Goal: Task Accomplishment & Management: Manage account settings

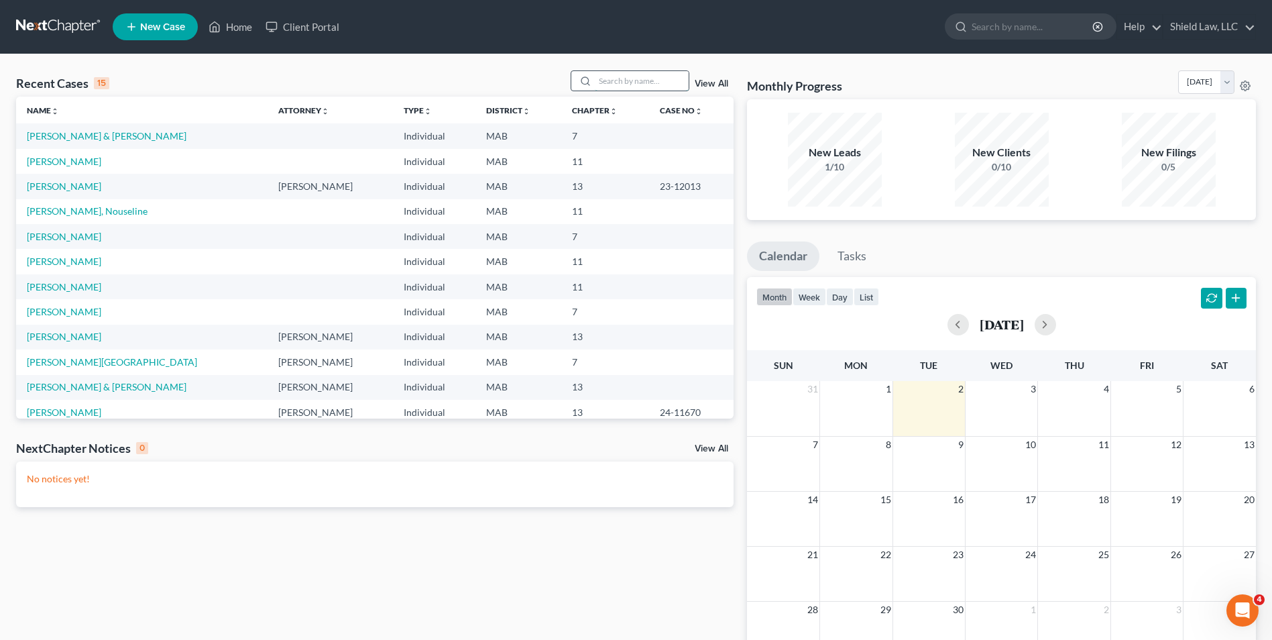
click at [608, 82] on input "search" at bounding box center [642, 80] width 94 height 19
type input "[PERSON_NAME]"
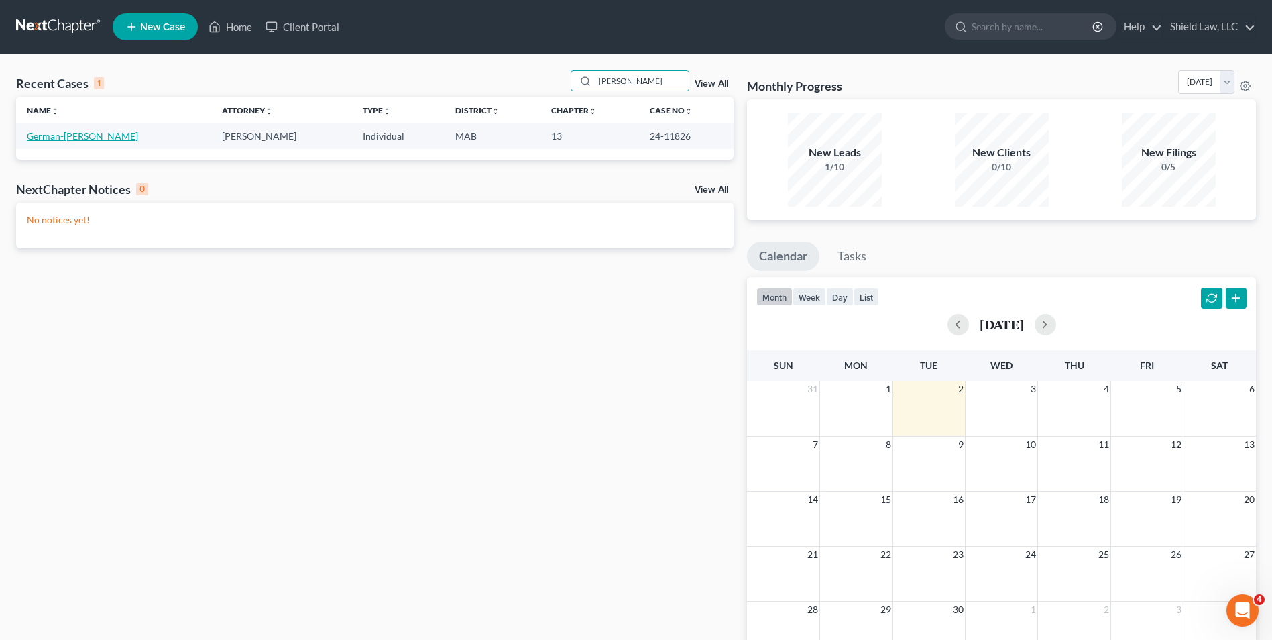
click at [76, 136] on link "German-[PERSON_NAME]" at bounding box center [82, 135] width 111 height 11
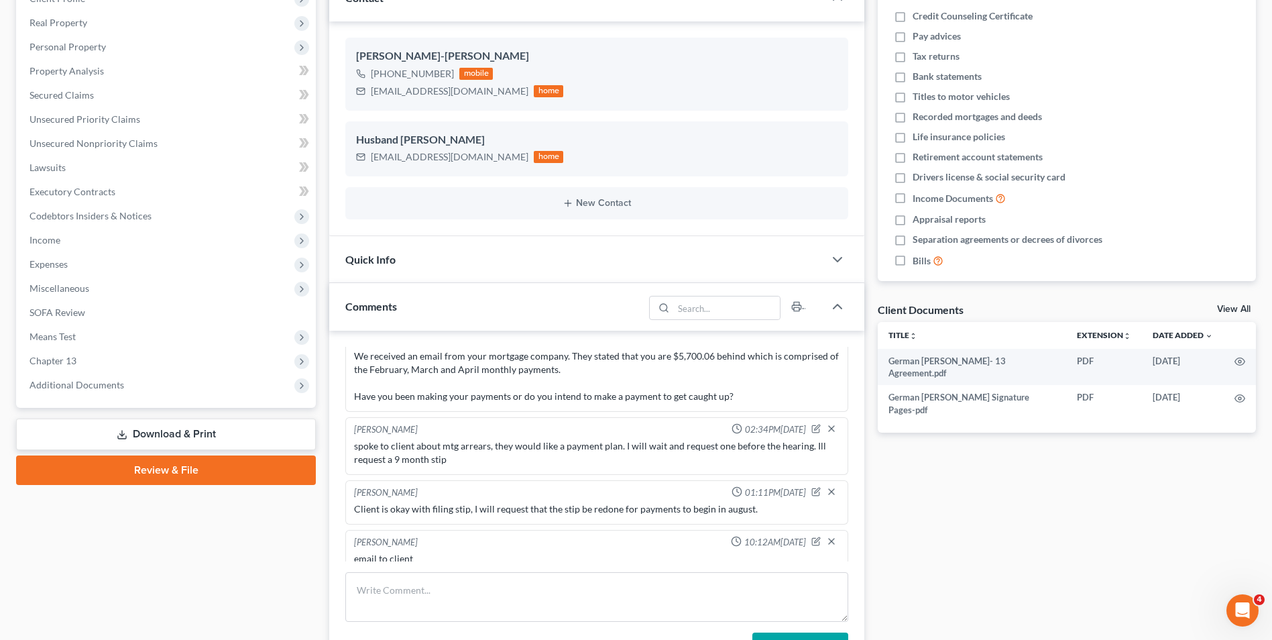
scroll to position [1606, 0]
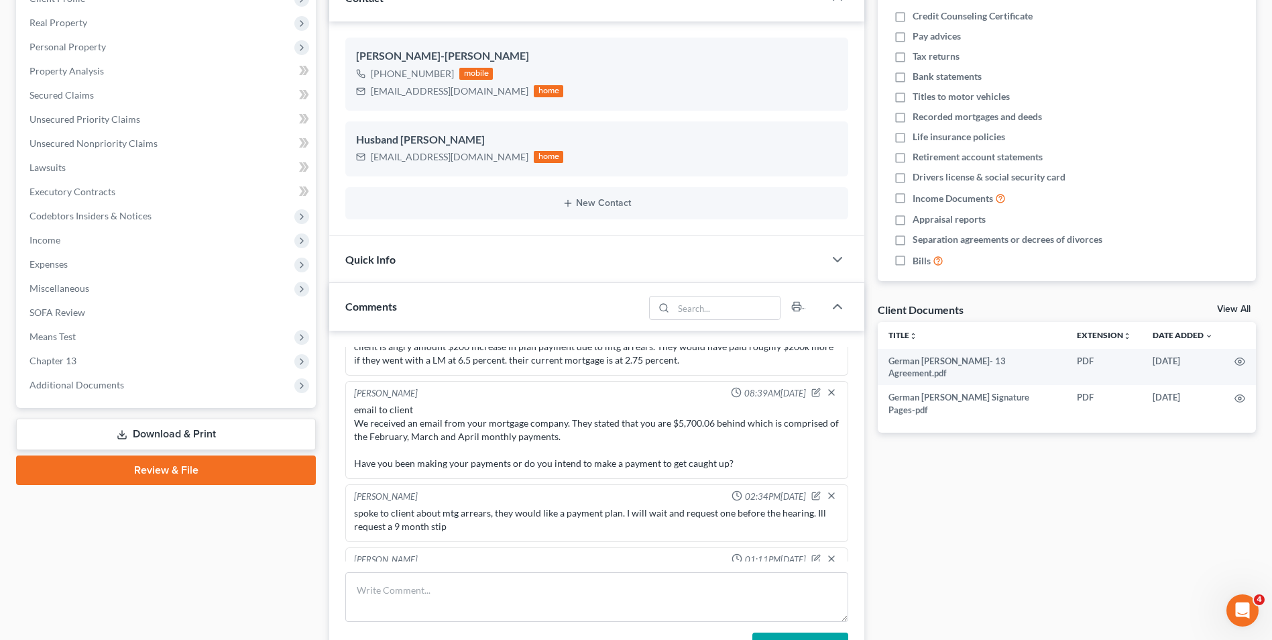
click at [585, 424] on div "email to client We received an email from your mortgage company. They stated th…" at bounding box center [596, 436] width 485 height 67
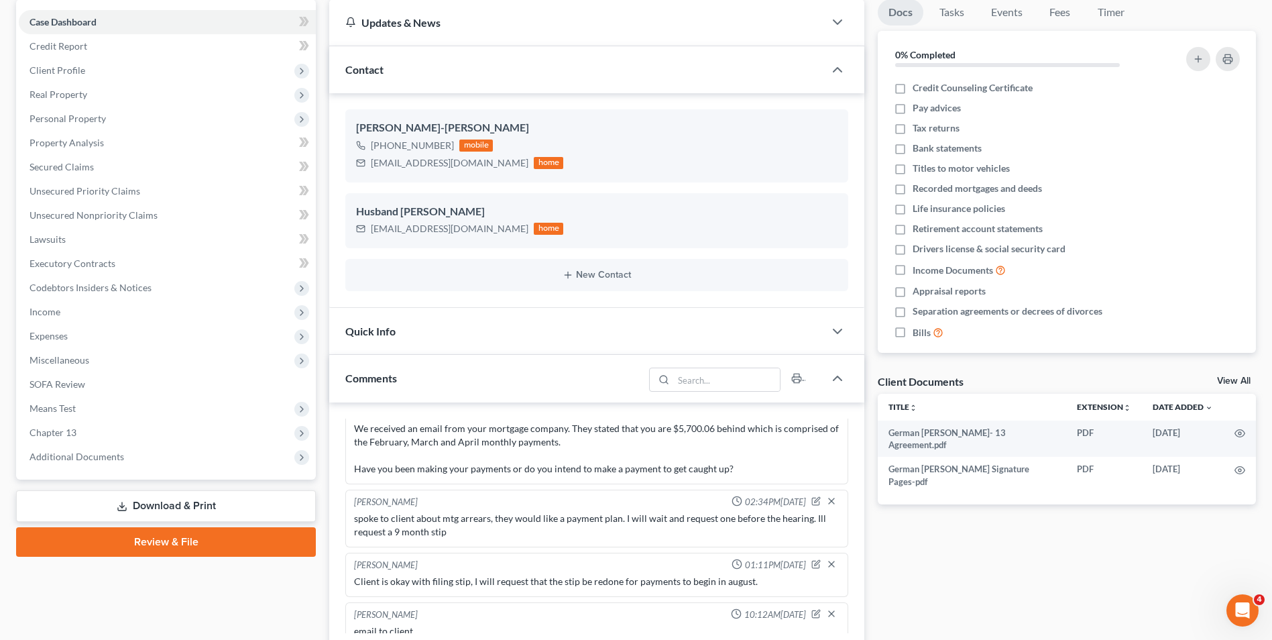
scroll to position [402, 0]
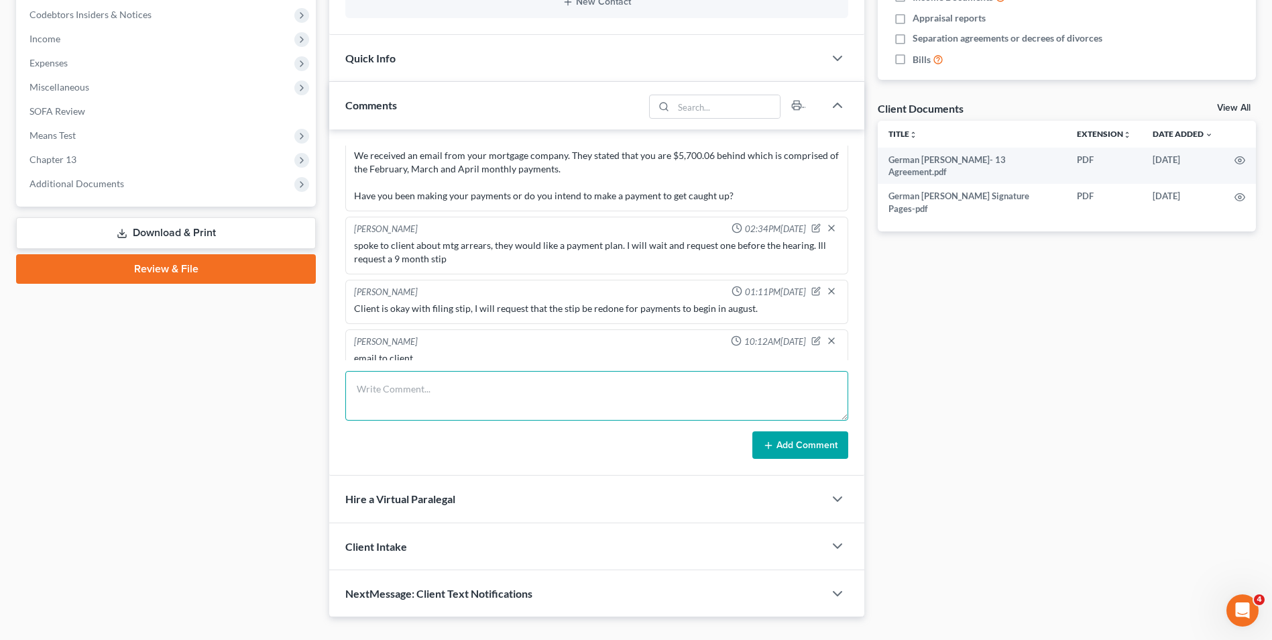
click at [472, 408] on textarea at bounding box center [596, 396] width 503 height 50
type textarea "r"
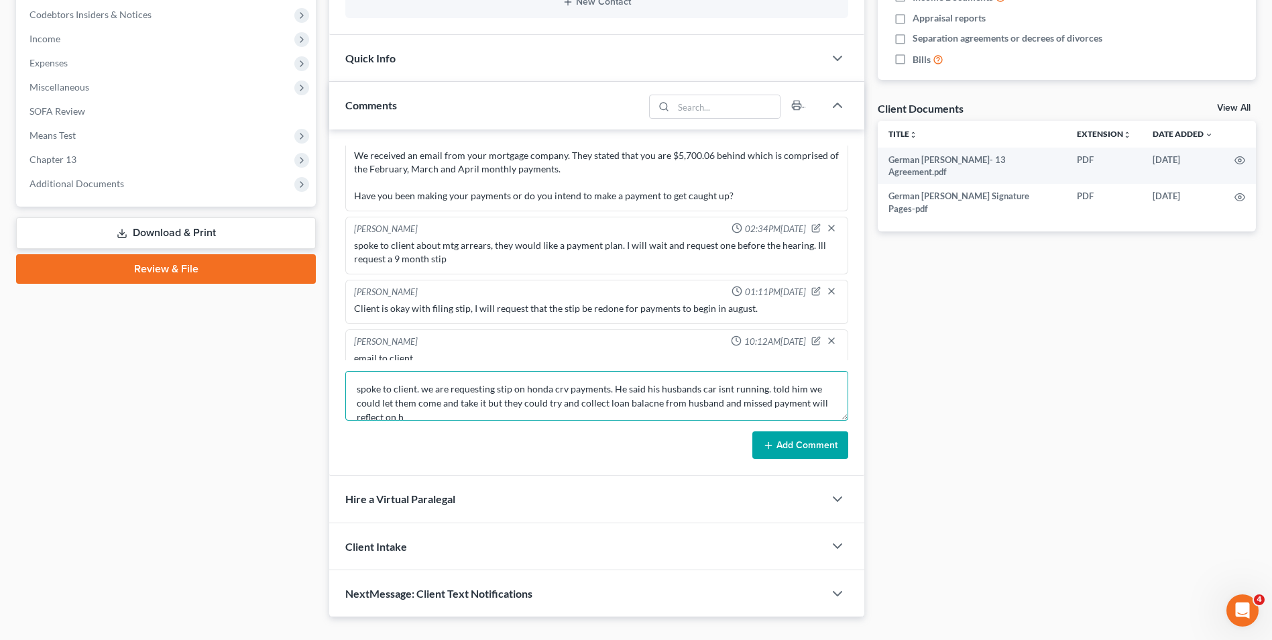
scroll to position [3, 0]
click at [479, 414] on textarea "spoke to client. we are requesting stip on honda crv payments. He said his husb…" at bounding box center [596, 396] width 503 height 50
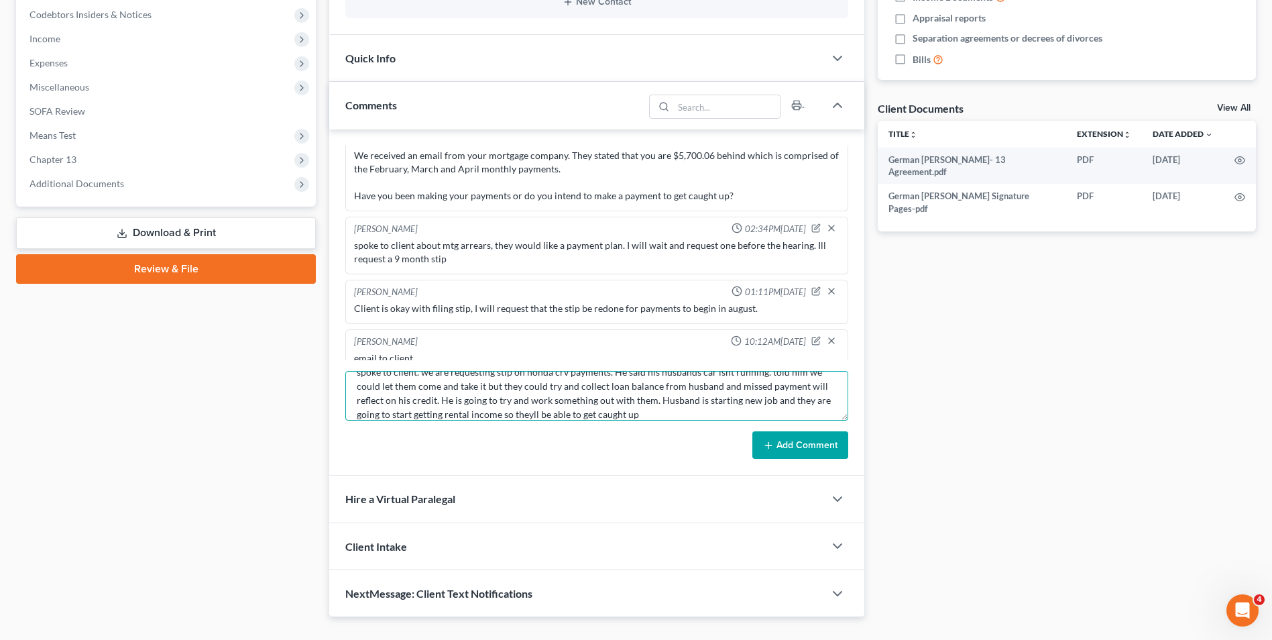
type textarea "spoke to client. we are requesting stip on honda crv payments. He said his husb…"
click at [776, 435] on button "Add Comment" at bounding box center [800, 445] width 96 height 28
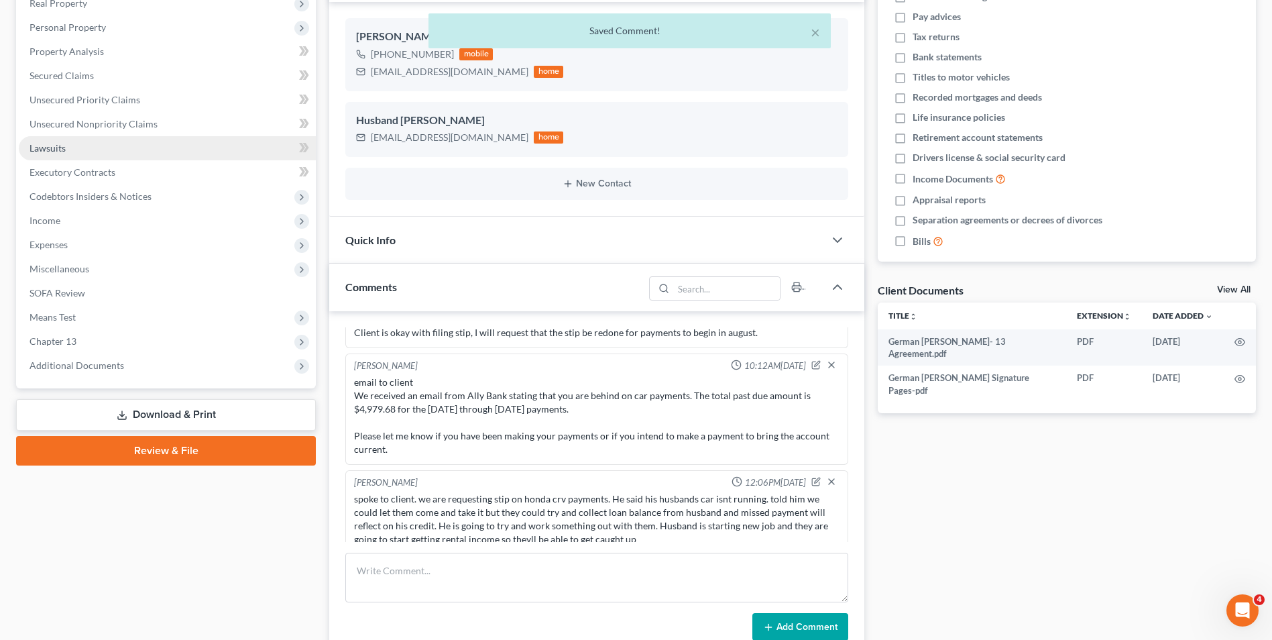
scroll to position [0, 0]
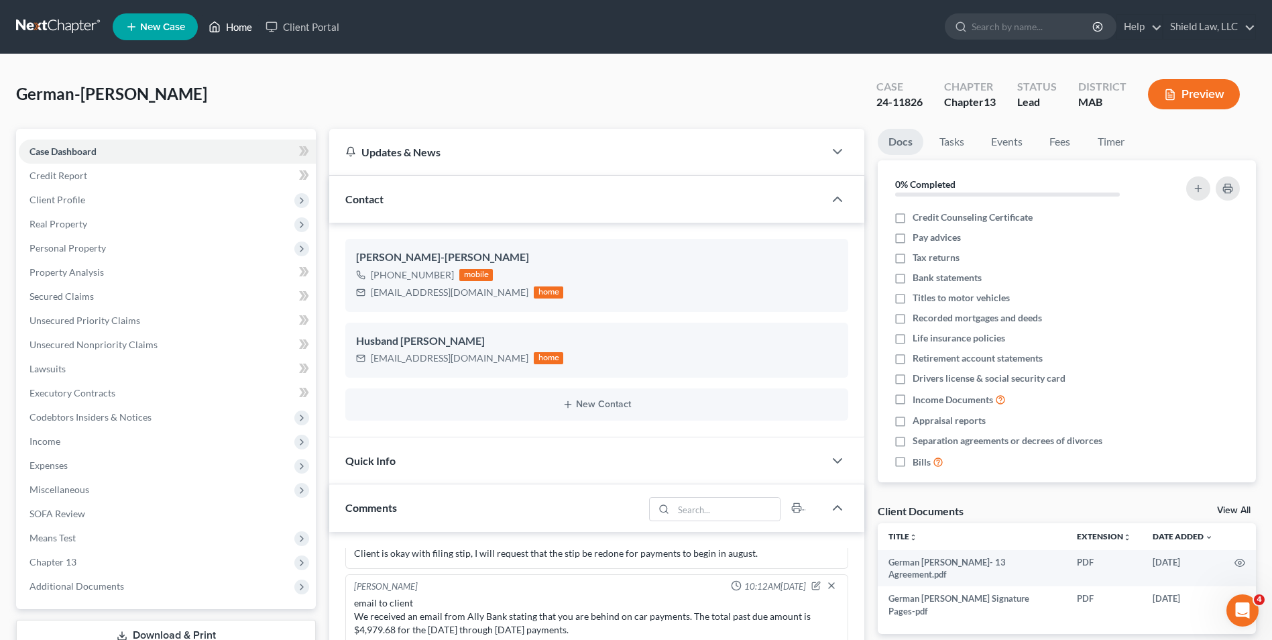
click at [231, 30] on link "Home" at bounding box center [230, 27] width 57 height 24
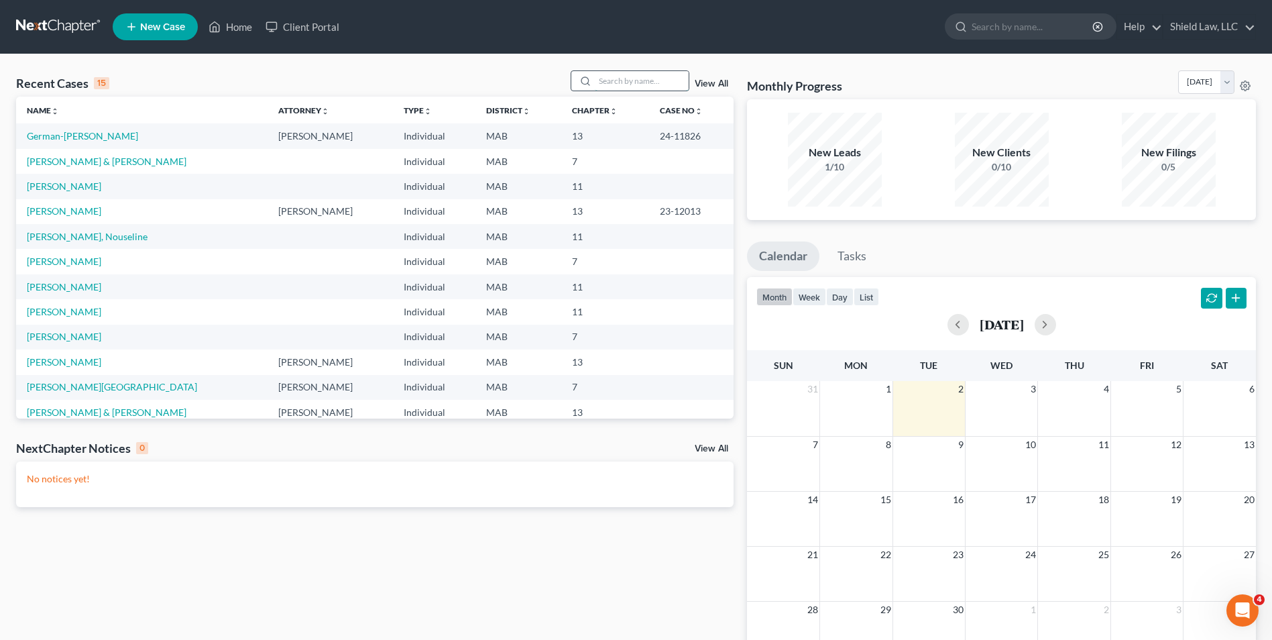
click at [617, 91] on input "search" at bounding box center [642, 80] width 94 height 19
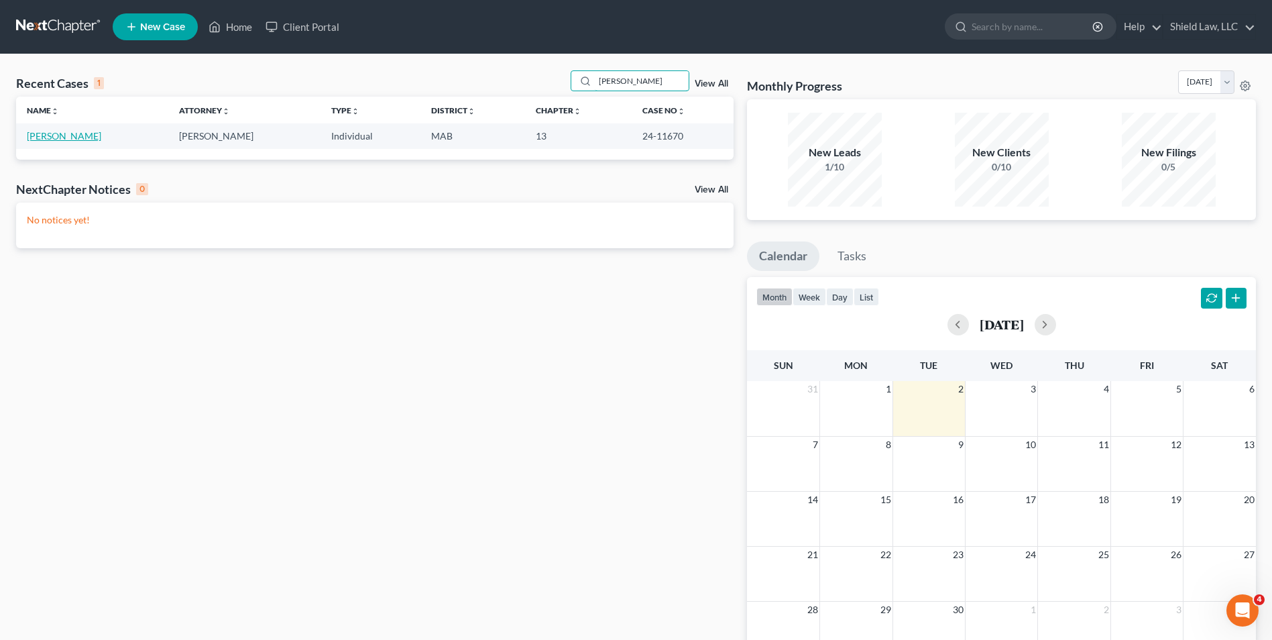
type input "[PERSON_NAME]"
drag, startPoint x: 68, startPoint y: 135, endPoint x: 133, endPoint y: 129, distance: 65.3
click at [68, 135] on link "[PERSON_NAME]" at bounding box center [64, 135] width 74 height 11
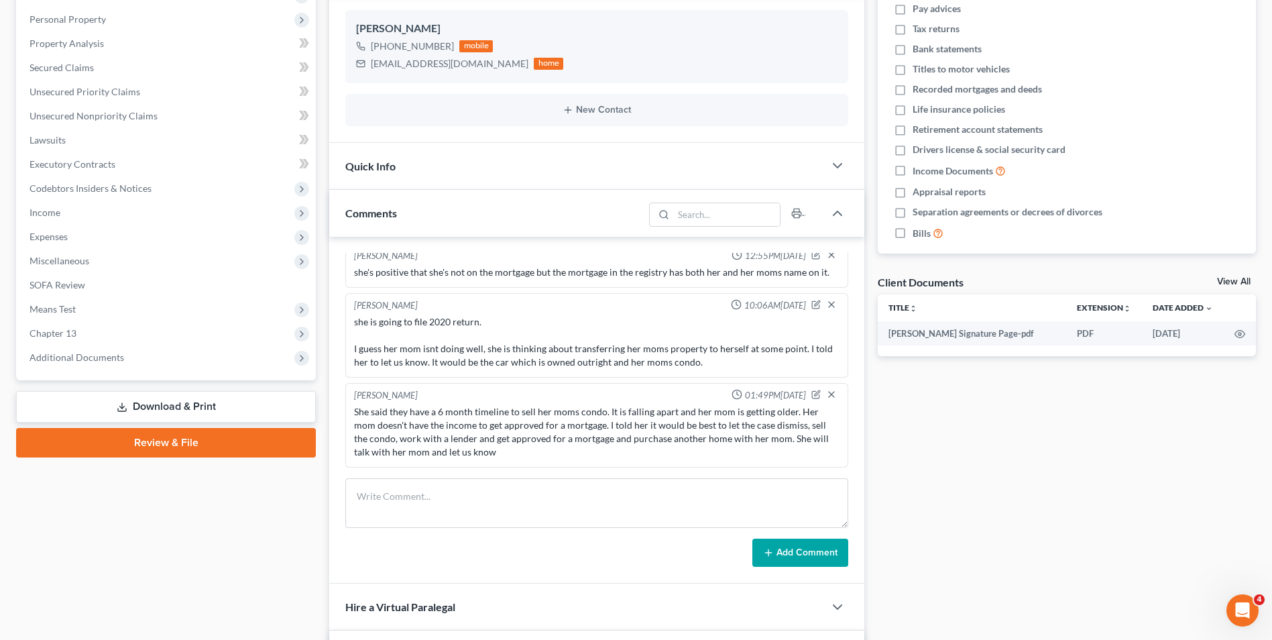
scroll to position [402, 0]
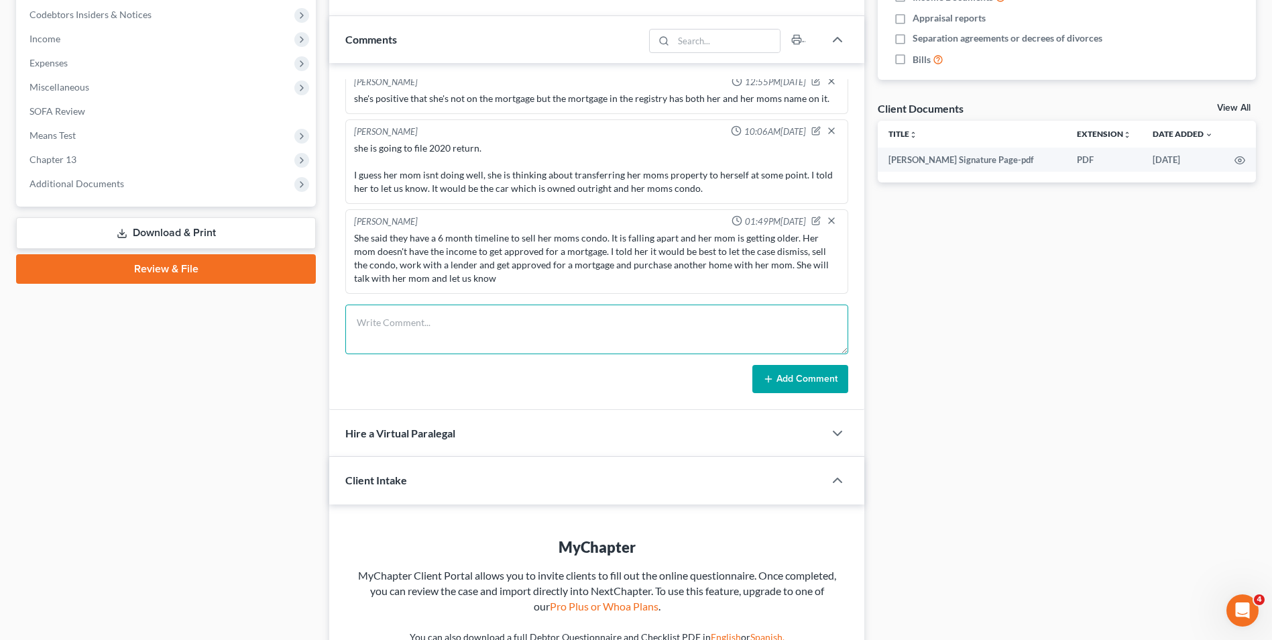
click at [449, 326] on textarea at bounding box center [596, 329] width 503 height 50
type textarea "Client is going to let her case dismiss so she can try and buy a house with her…"
click at [776, 375] on button "Add Comment" at bounding box center [800, 379] width 96 height 28
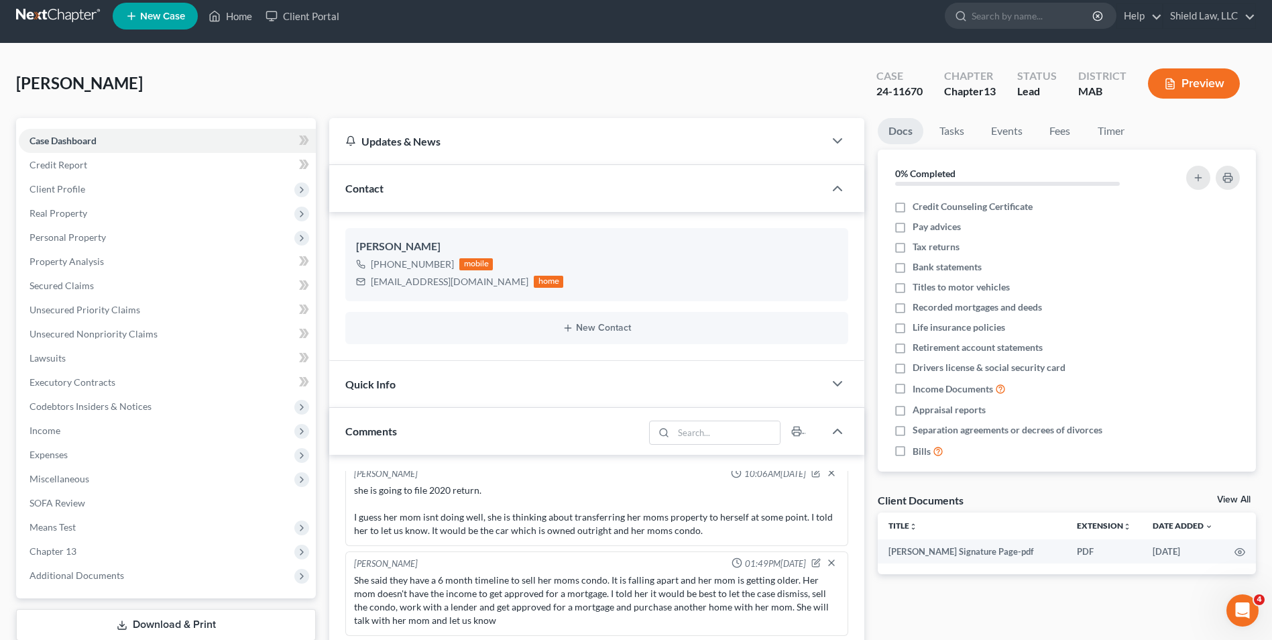
scroll to position [0, 0]
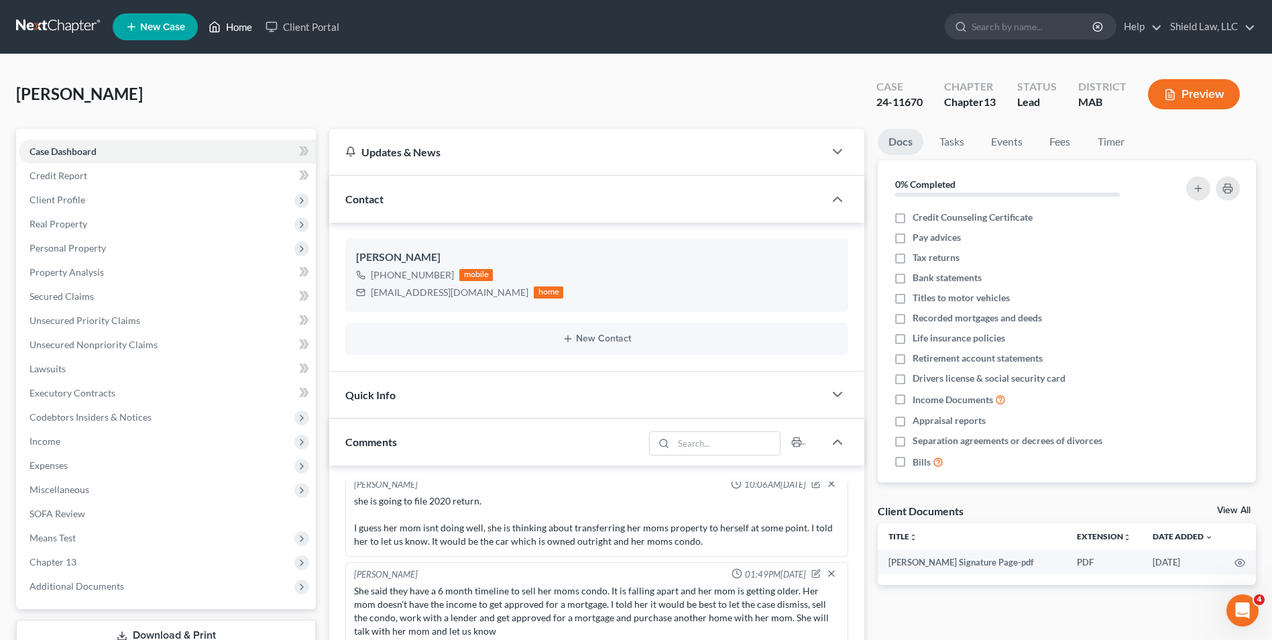
click at [237, 27] on link "Home" at bounding box center [230, 27] width 57 height 24
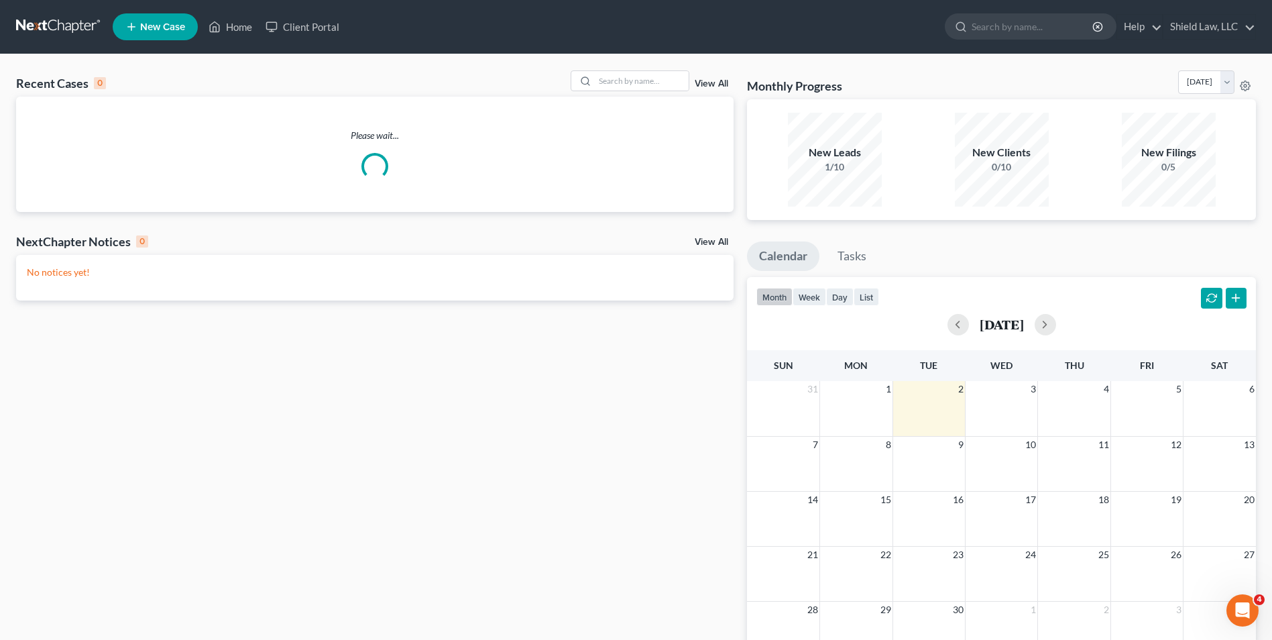
click at [631, 70] on div "Recent Cases 0 View All Please wait... NextChapter Notices 0 View All No notice…" at bounding box center [636, 402] width 1272 height 696
click at [646, 76] on input "search" at bounding box center [642, 80] width 94 height 19
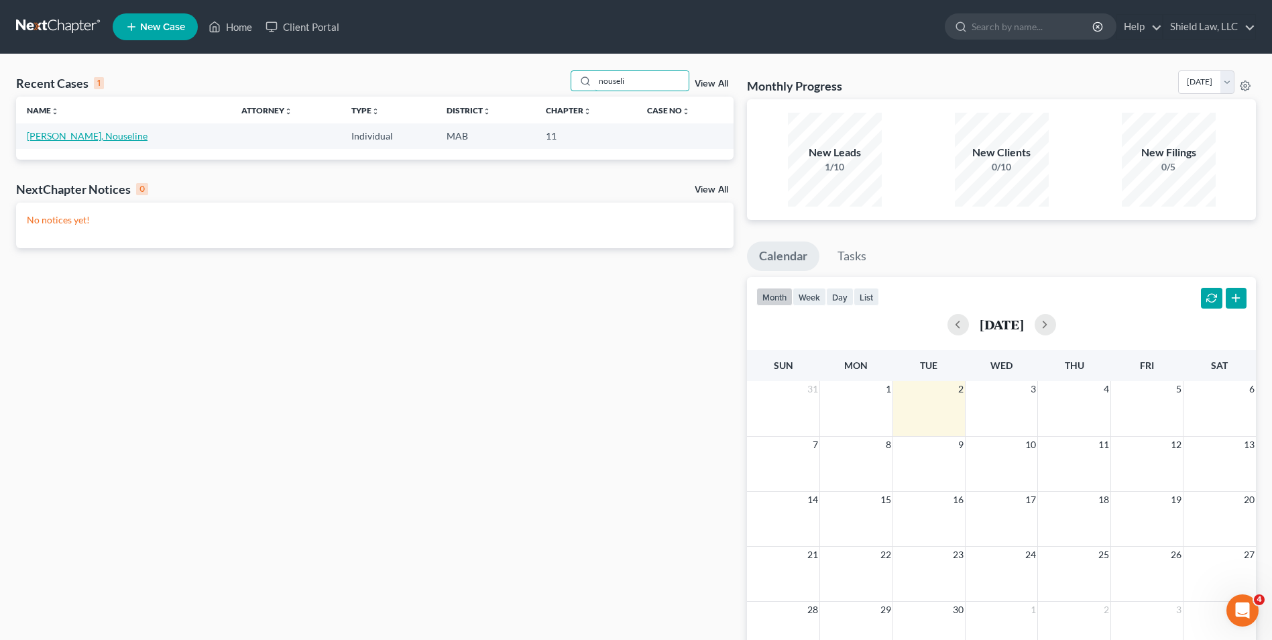
type input "nouseli"
click at [77, 139] on link "[PERSON_NAME], Nouseline" at bounding box center [87, 135] width 121 height 11
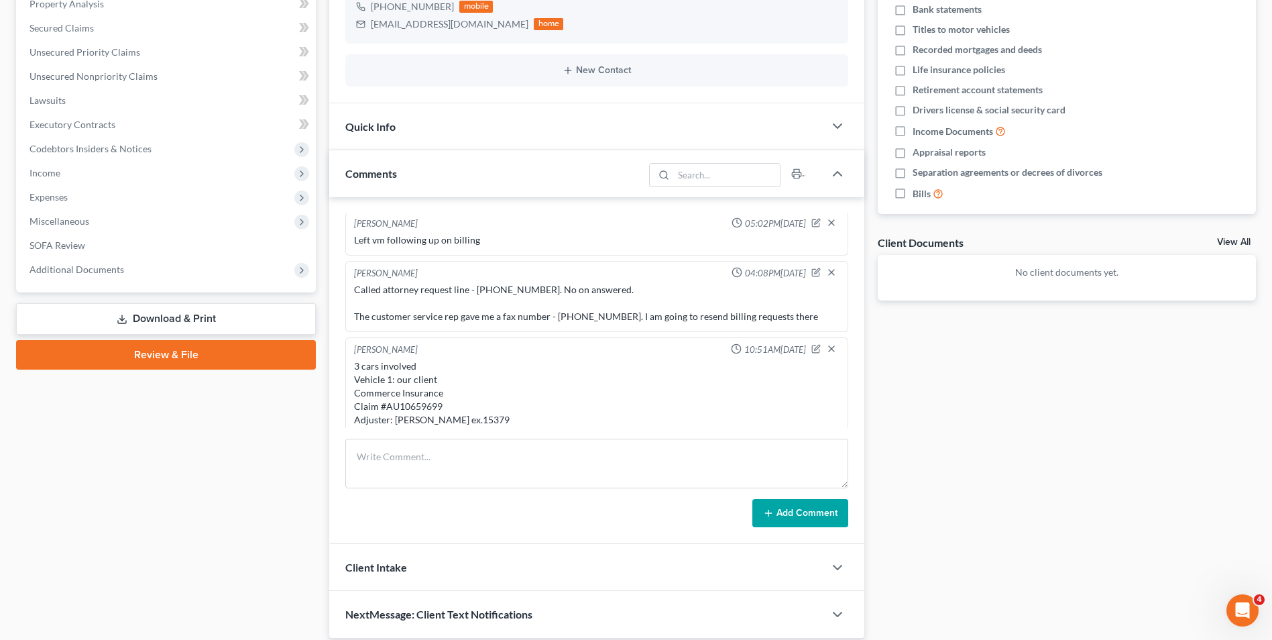
scroll to position [621, 0]
